Goal: Task Accomplishment & Management: Manage account settings

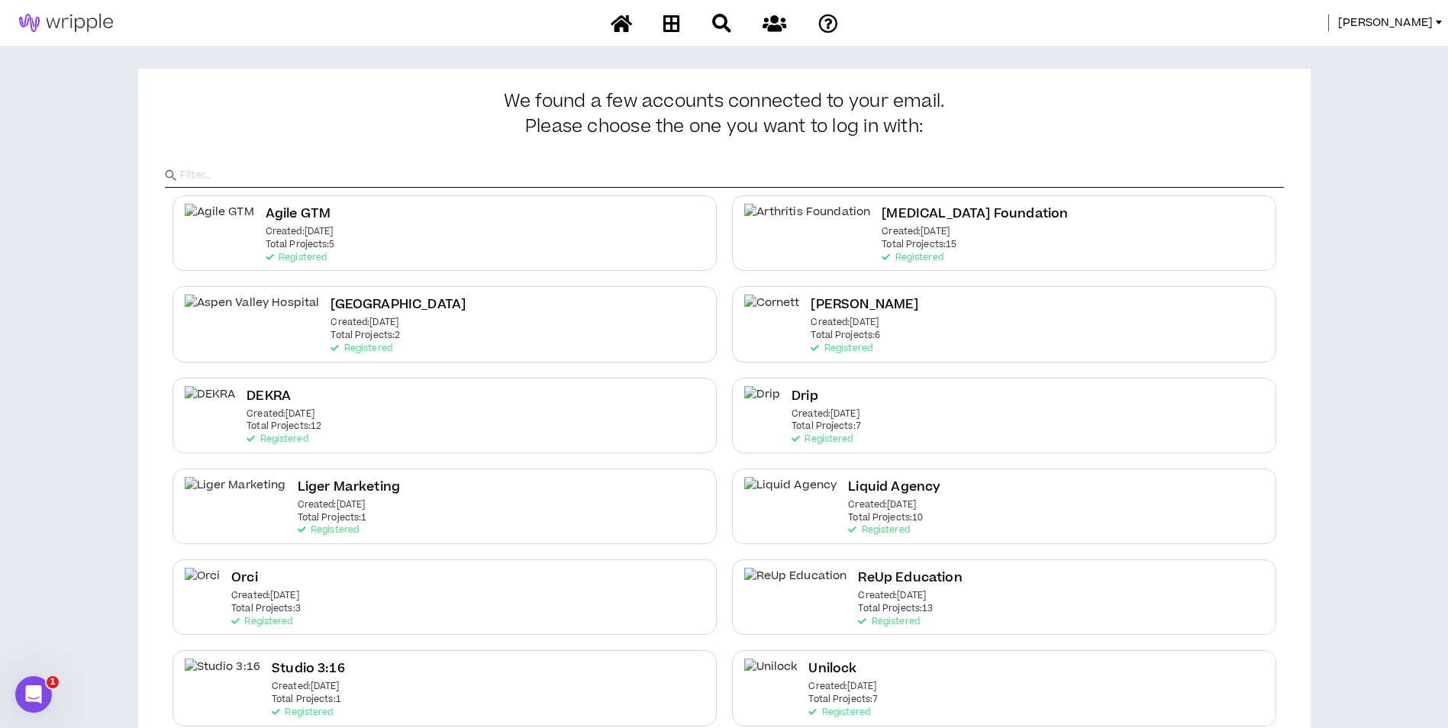
click at [1420, 33] on div "[PERSON_NAME]" at bounding box center [724, 23] width 1448 height 46
click at [1421, 29] on span "[PERSON_NAME]" at bounding box center [1385, 23] width 95 height 17
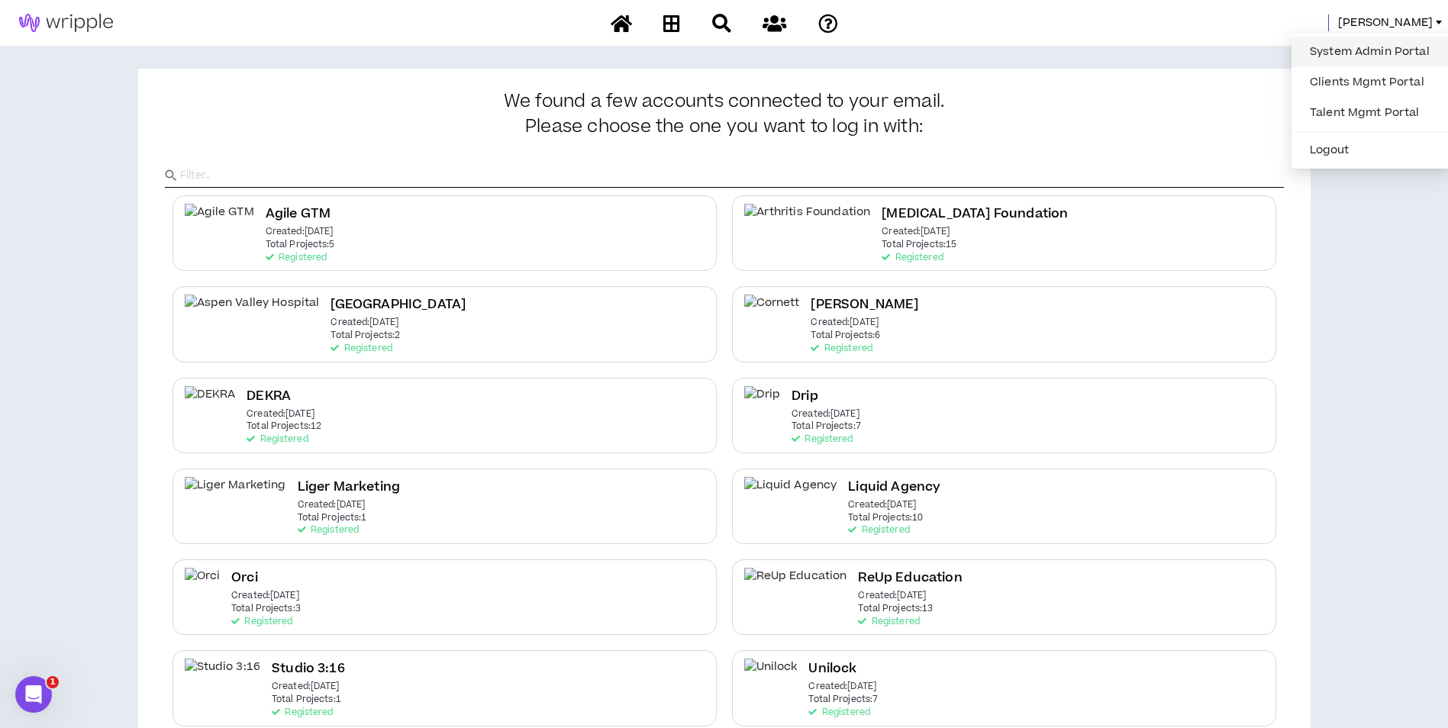
click at [1380, 43] on link "System Admin Portal" at bounding box center [1370, 51] width 138 height 23
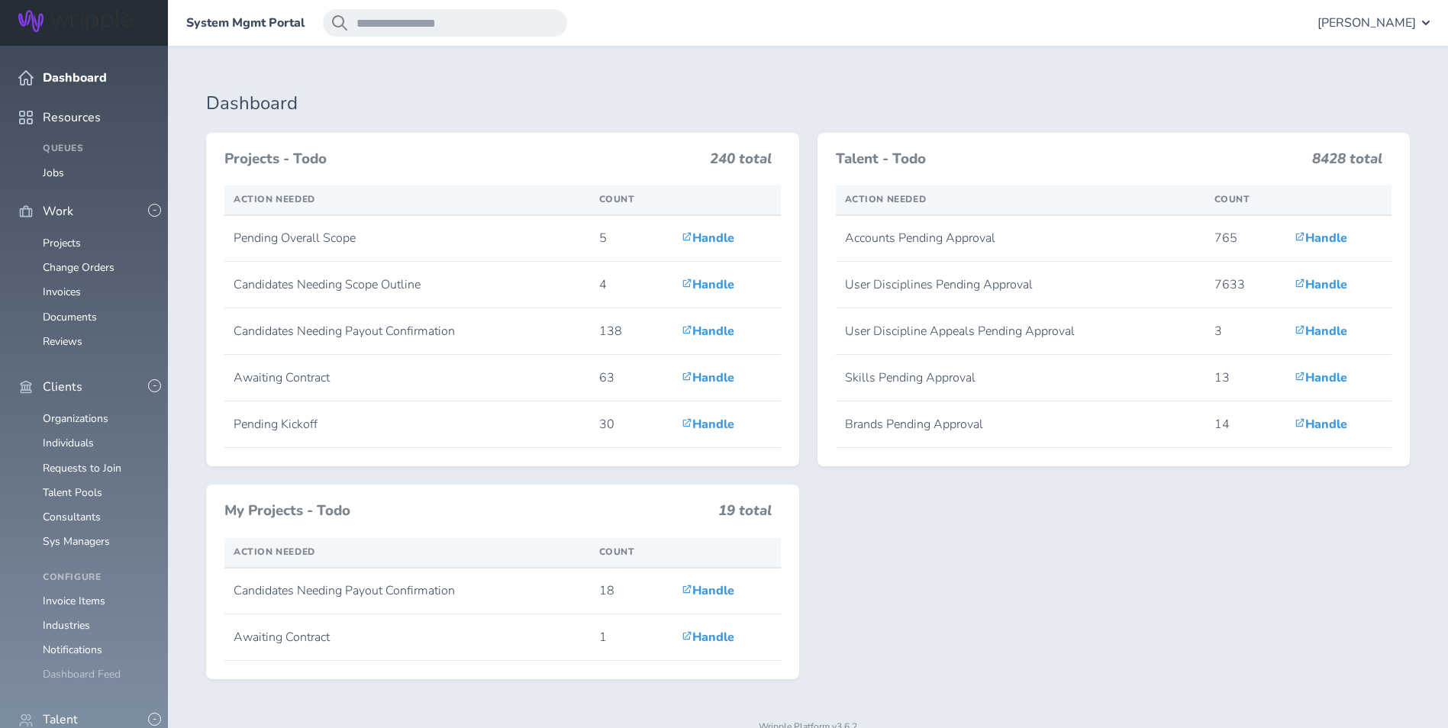
scroll to position [195, 0]
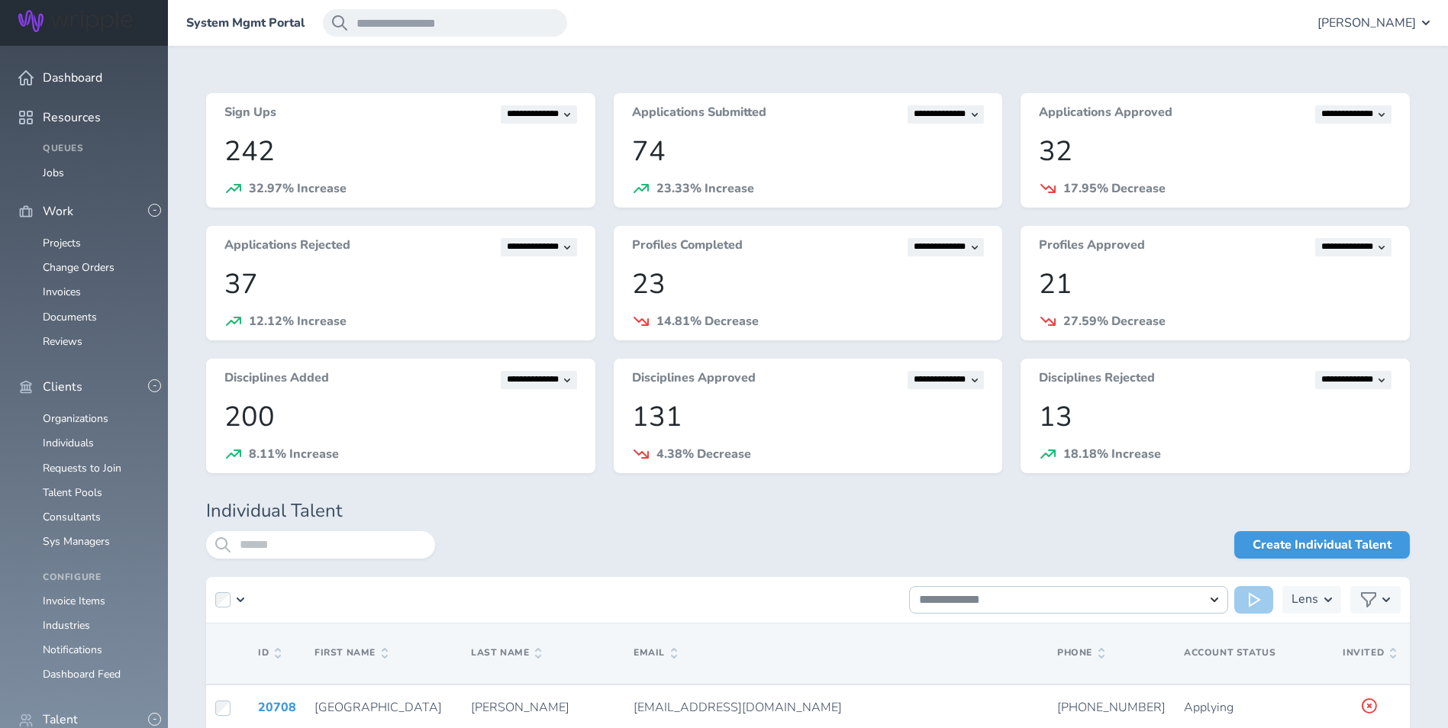
scroll to position [604, 0]
click at [341, 545] on input "search" at bounding box center [320, 544] width 229 height 27
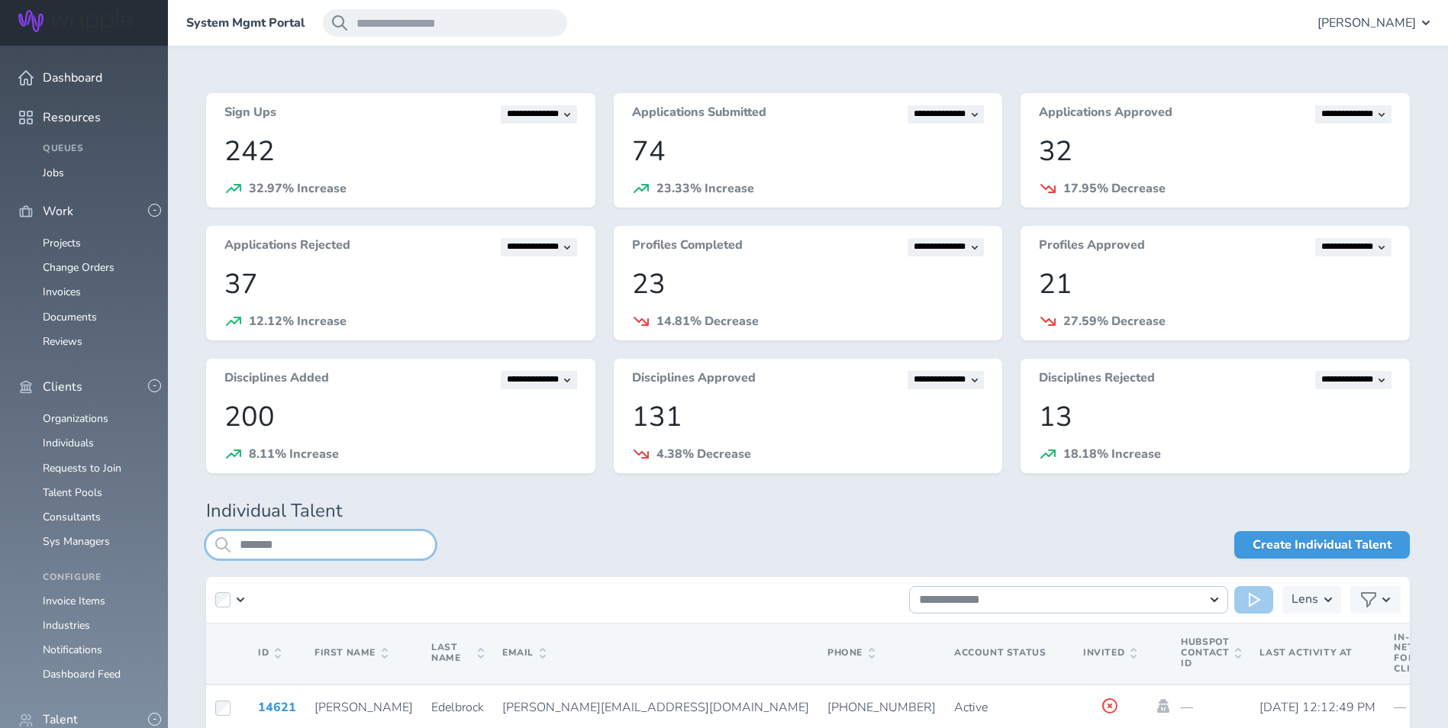
scroll to position [170, 0]
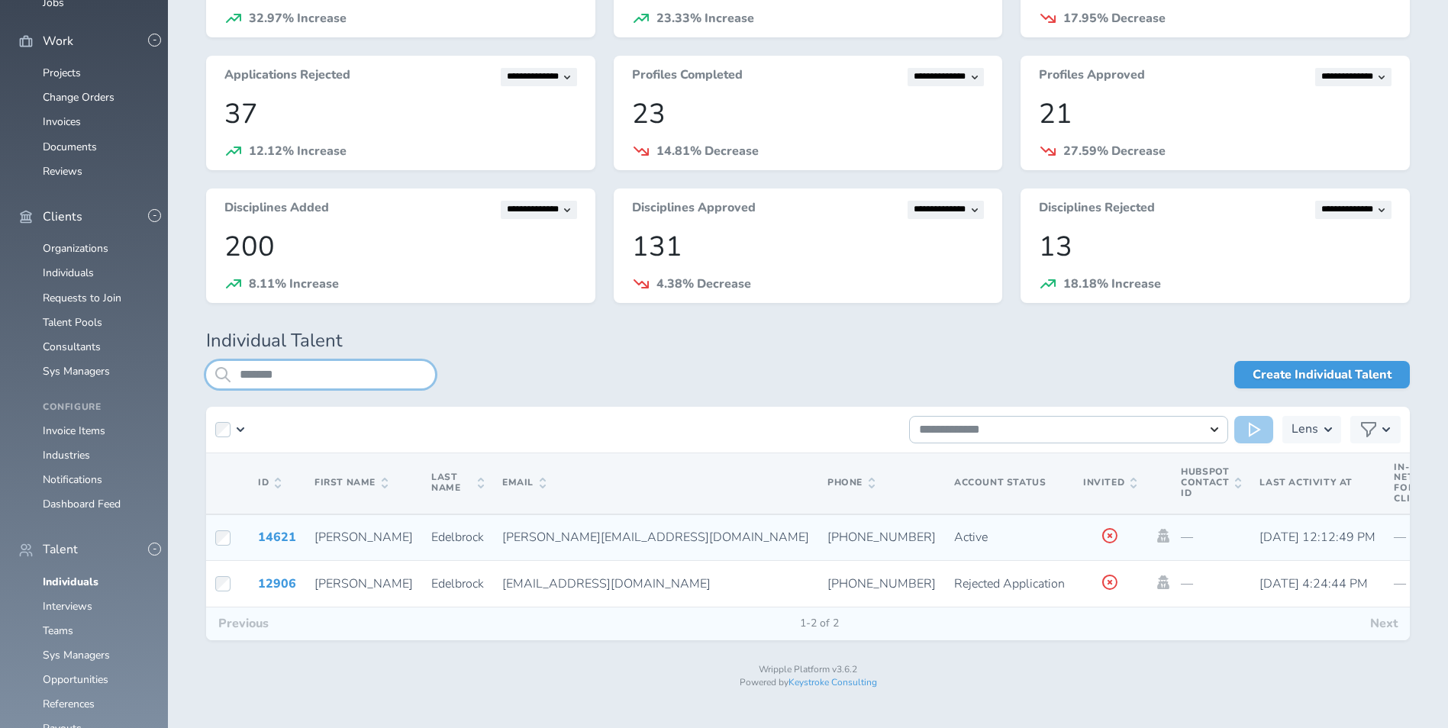
type input "*******"
drag, startPoint x: 446, startPoint y: 537, endPoint x: 645, endPoint y: 536, distance: 199.3
click at [645, 536] on td "kelli.edelbrock.contractor@gmail.com" at bounding box center [655, 538] width 325 height 47
copy span "kelli.edelbrock.contractor@gmail.com"
click at [1155, 531] on icon at bounding box center [1163, 536] width 17 height 14
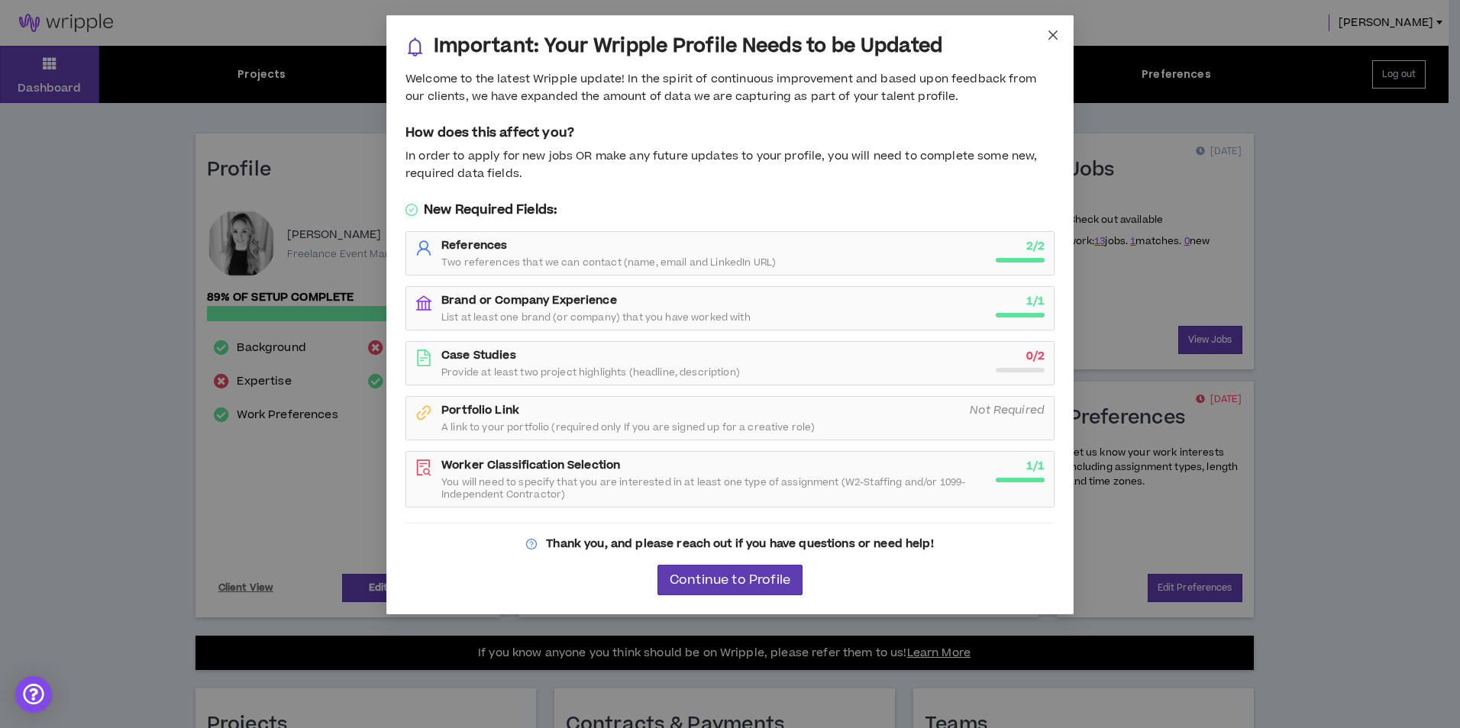
click at [1044, 29] on span "Close" at bounding box center [1052, 35] width 41 height 41
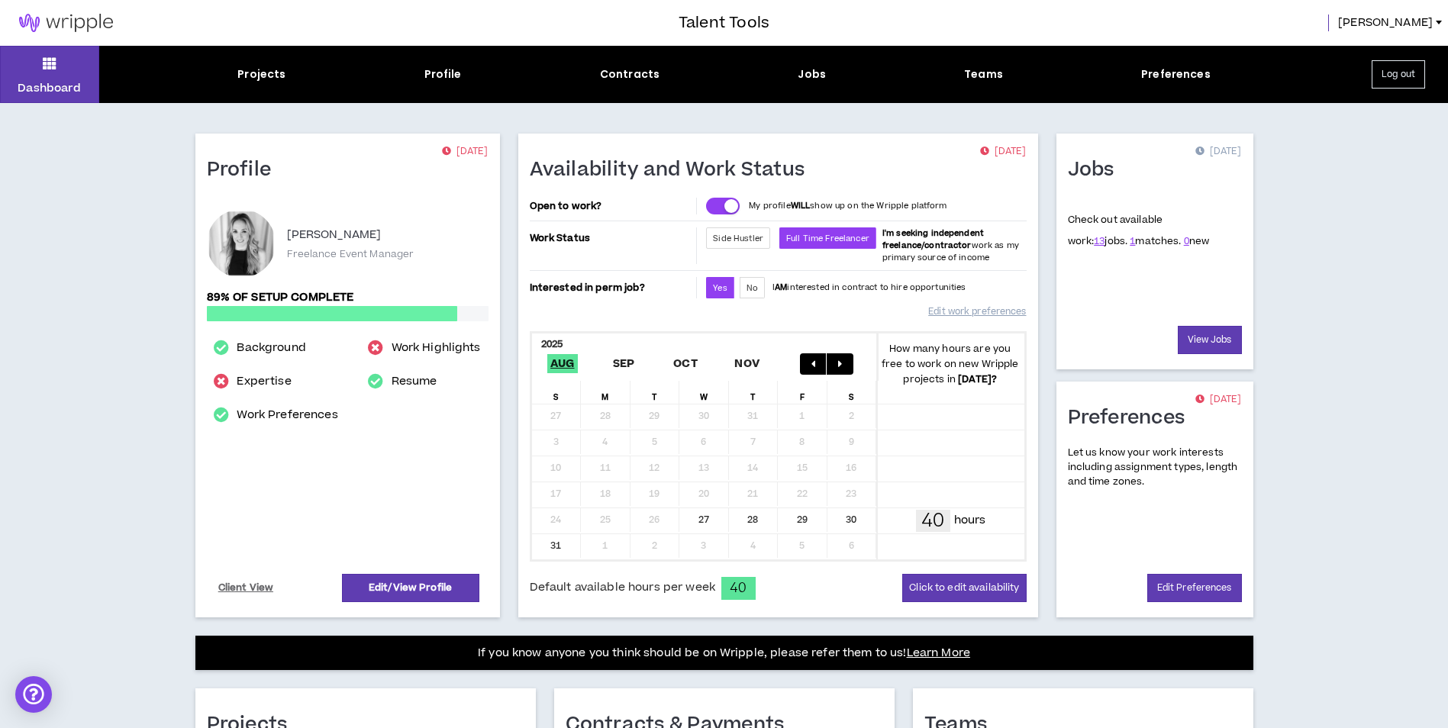
scroll to position [328, 0]
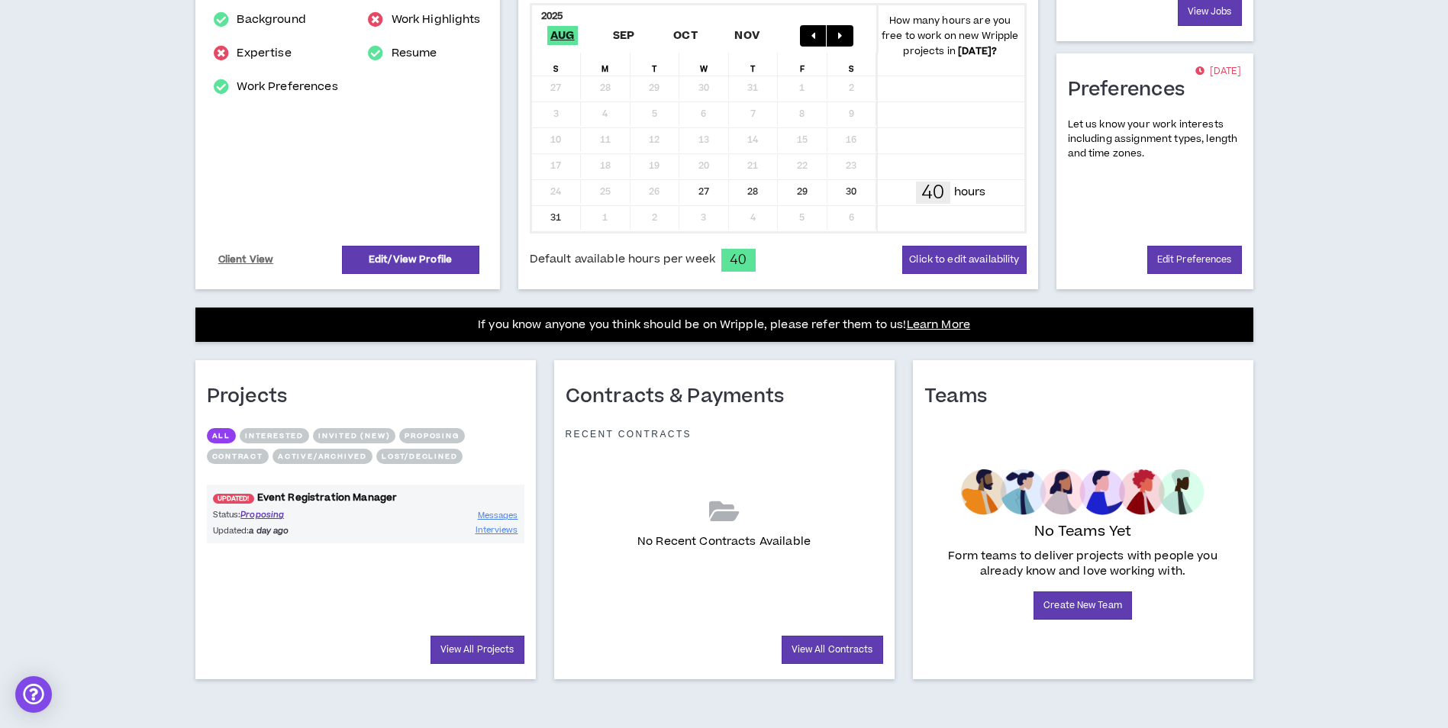
click at [308, 494] on link "UPDATED! Event Registration Manager" at bounding box center [366, 498] width 318 height 15
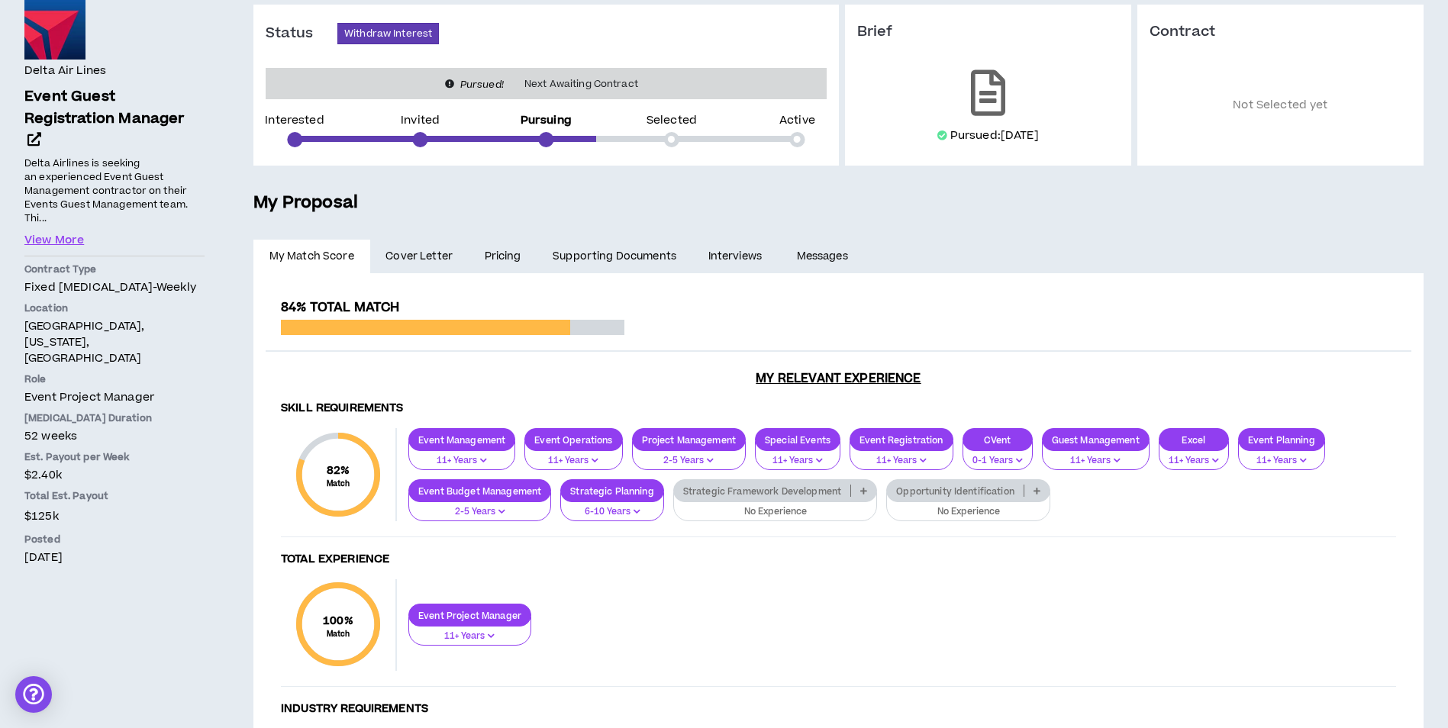
scroll to position [159, 0]
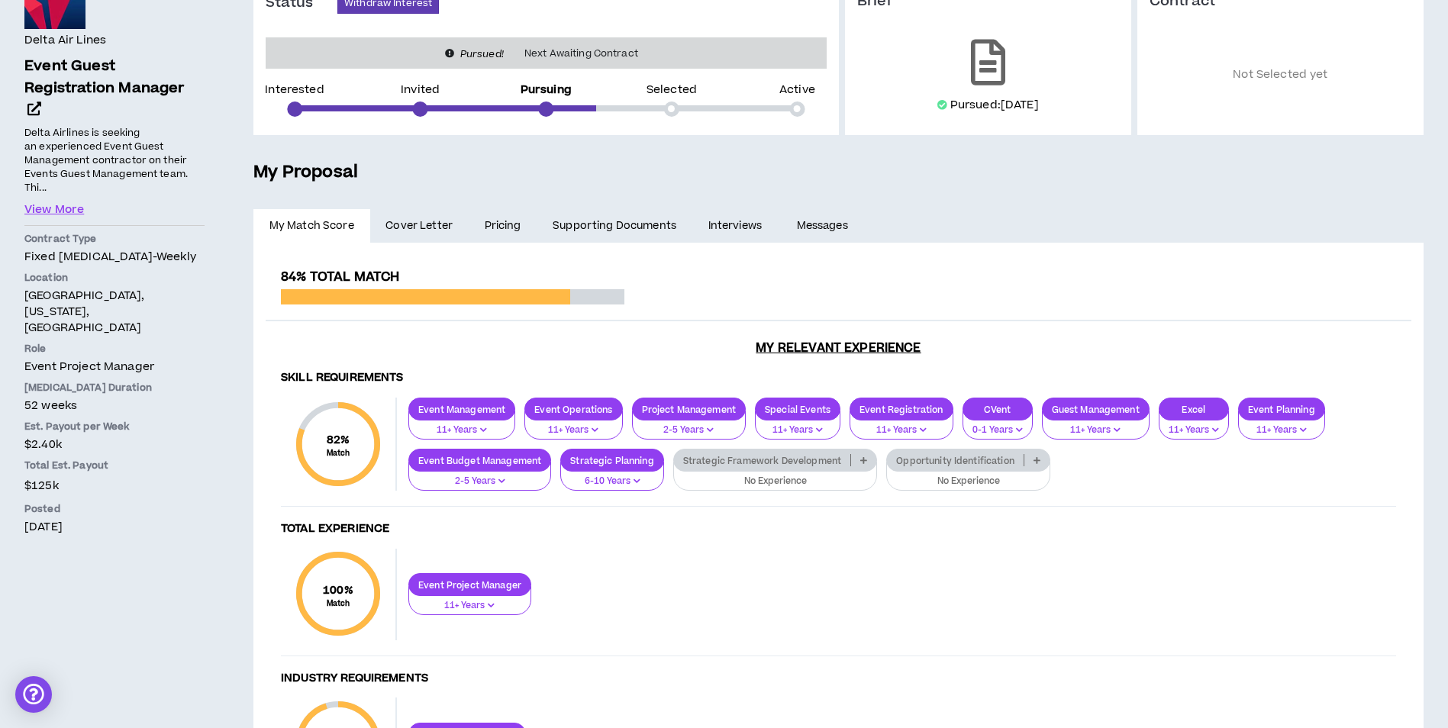
click at [440, 221] on span "Cover Letter" at bounding box center [419, 226] width 67 height 17
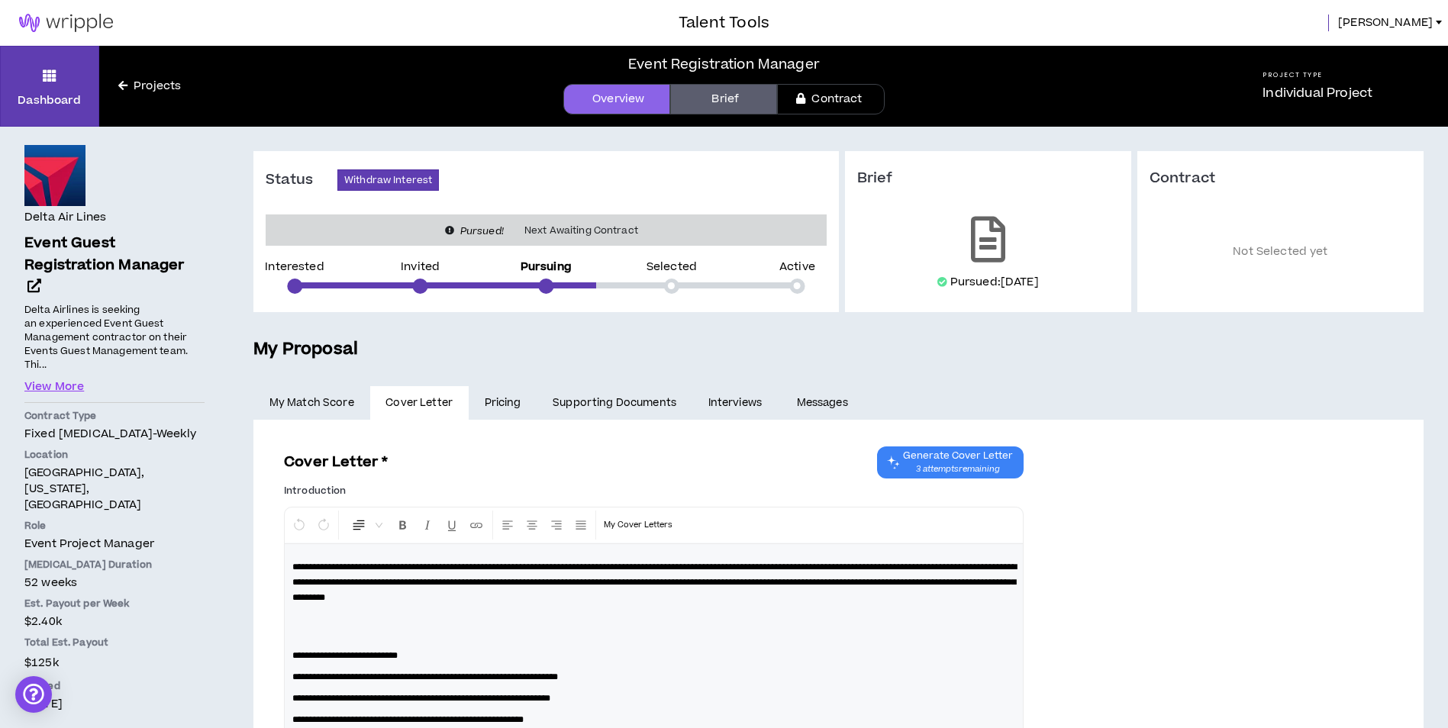
click at [498, 394] on link "Pricing" at bounding box center [503, 403] width 69 height 34
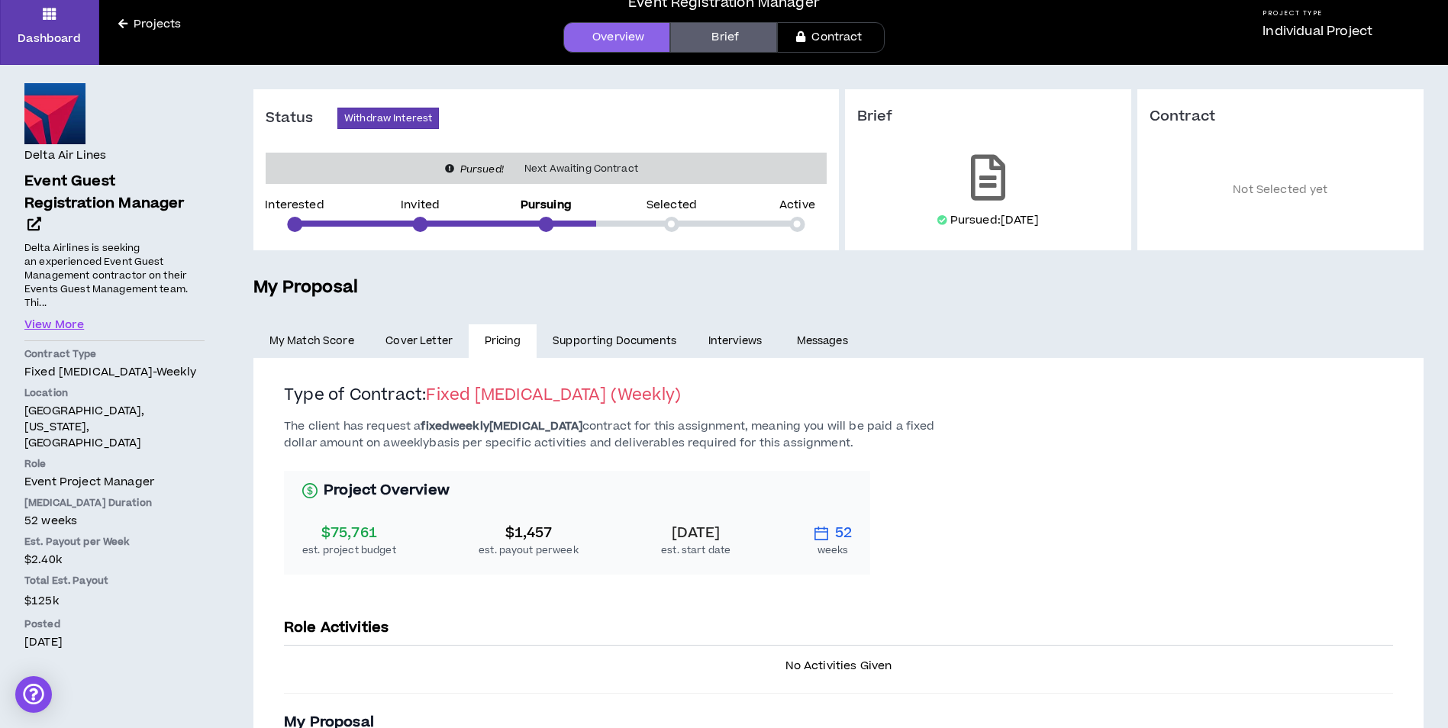
scroll to position [60, 0]
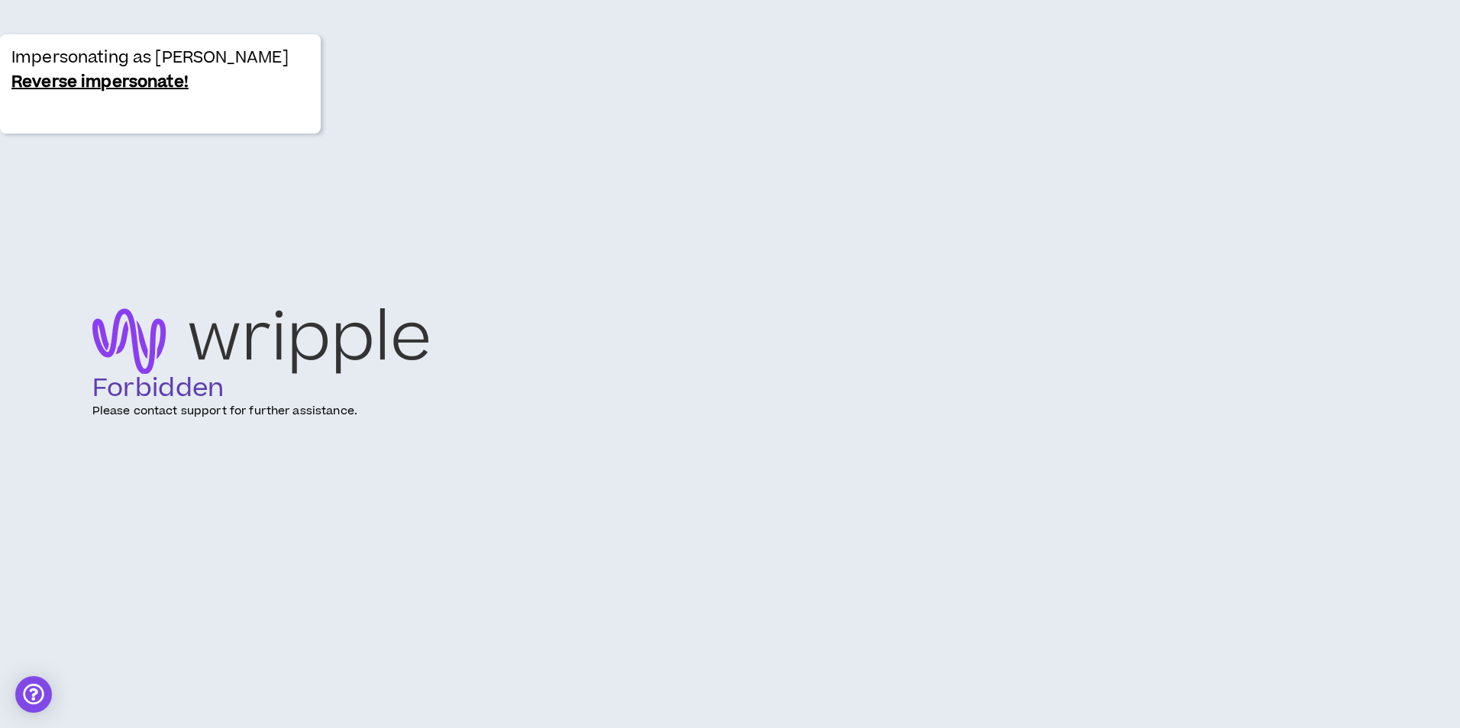
click at [131, 90] on link "Reverse impersonate!" at bounding box center [99, 82] width 177 height 24
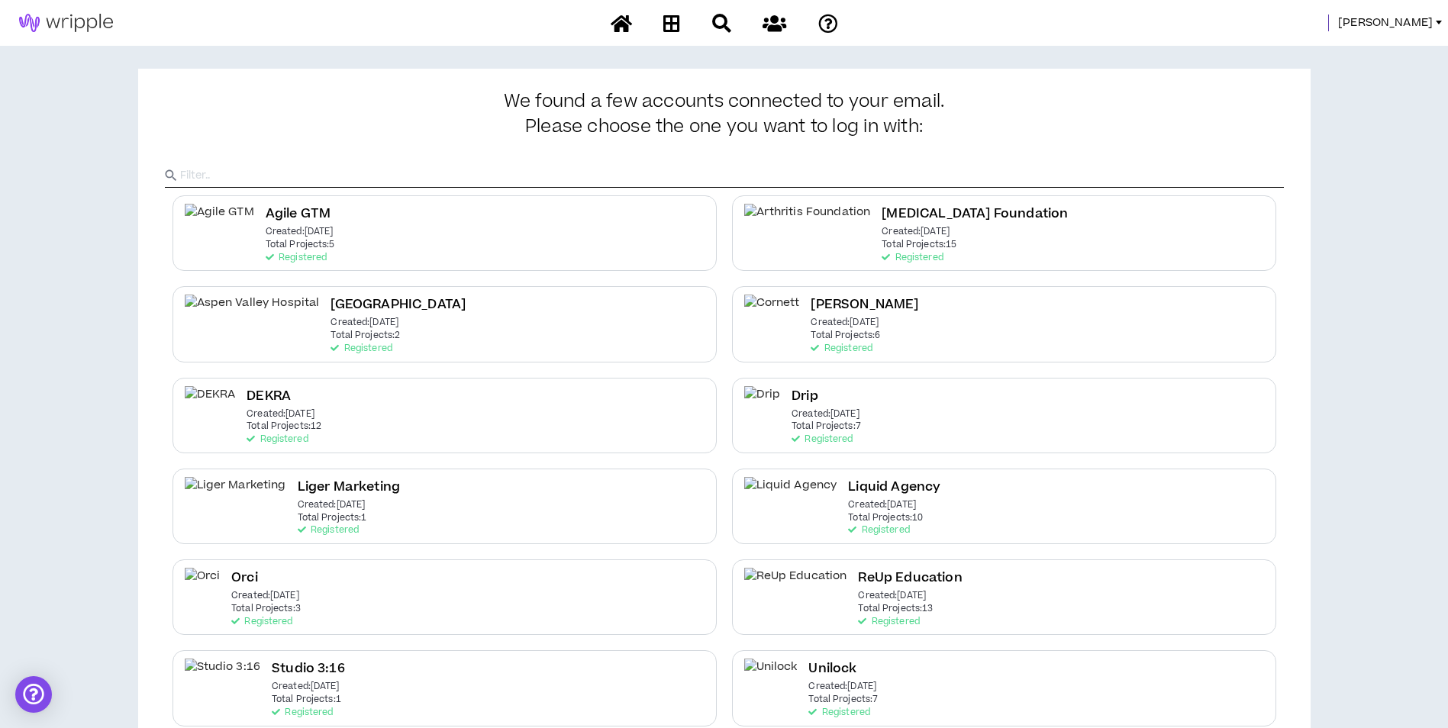
click at [1426, 21] on span "[PERSON_NAME]" at bounding box center [1385, 23] width 95 height 17
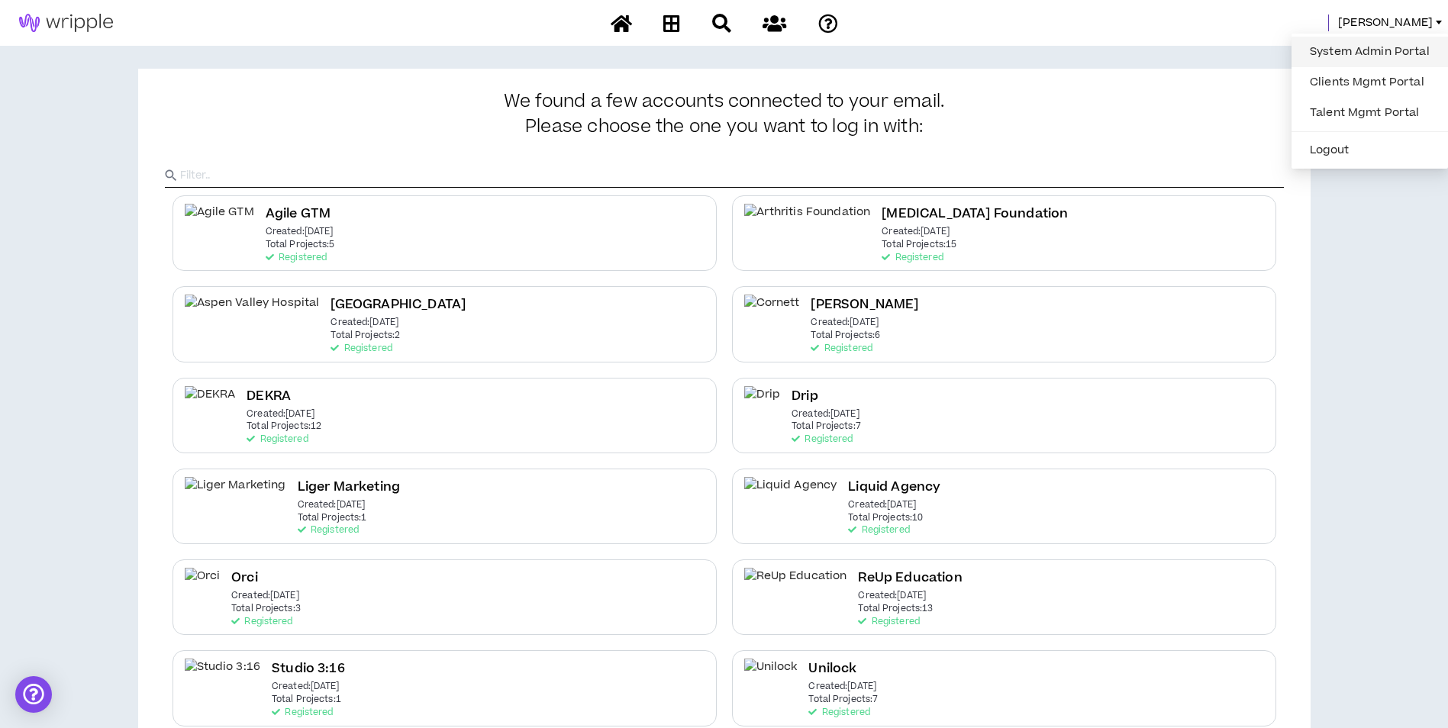
click at [1373, 51] on link "System Admin Portal" at bounding box center [1370, 51] width 138 height 23
